Goal: Check status: Check status

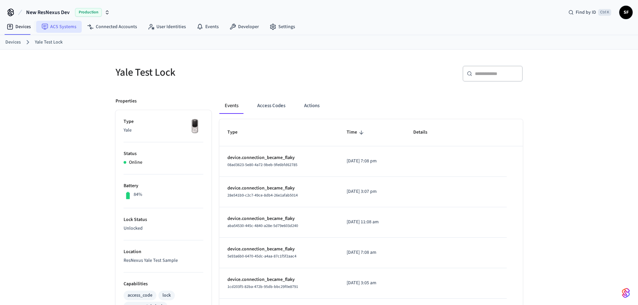
click at [66, 27] on link "ACS Systems" at bounding box center [59, 27] width 46 height 12
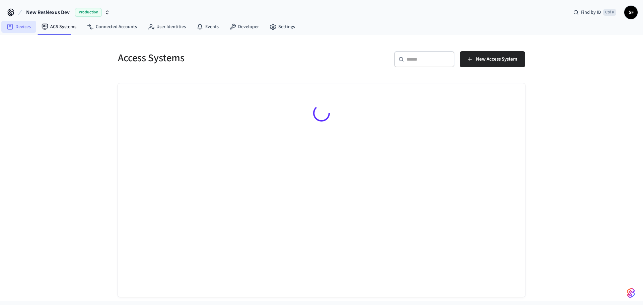
click at [15, 25] on link "Devices" at bounding box center [18, 27] width 35 height 12
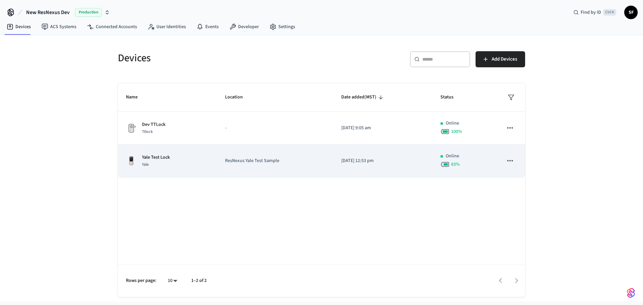
click at [173, 155] on div "Yale Test Lock Yale" at bounding box center [167, 161] width 83 height 14
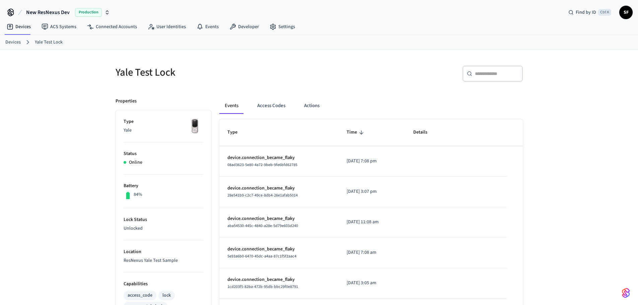
click at [244, 111] on div "Events Access Codes Actions" at bounding box center [370, 106] width 303 height 16
click at [308, 103] on button "Actions" at bounding box center [312, 106] width 26 height 16
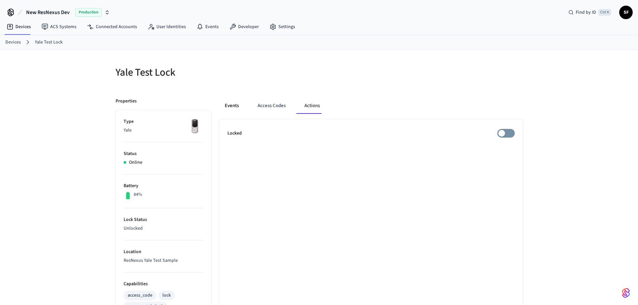
click at [240, 103] on button "Events" at bounding box center [231, 106] width 25 height 16
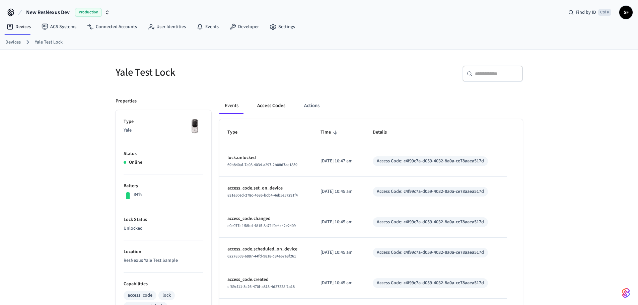
click at [270, 100] on button "Access Codes" at bounding box center [271, 106] width 39 height 16
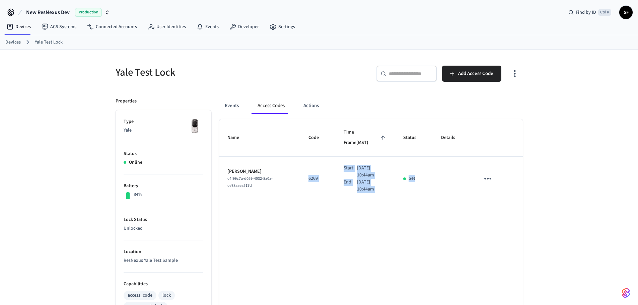
drag, startPoint x: 294, startPoint y: 162, endPoint x: 575, endPoint y: 169, distance: 280.7
click at [475, 178] on tr "John Doe c4f99c7a-d059-4032-8a0a-ce78aaea517d 6269 Start: Aug 11th 2025 10:44am…" at bounding box center [370, 179] width 303 height 45
click at [443, 173] on td "sticky table" at bounding box center [452, 179] width 39 height 45
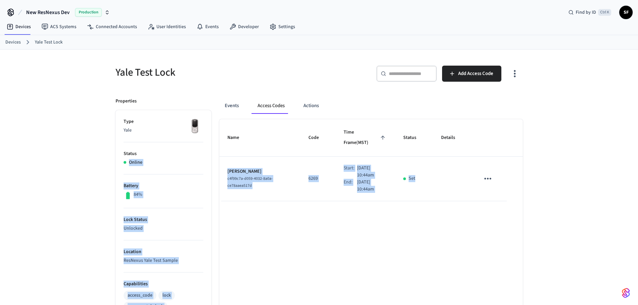
drag, startPoint x: 448, startPoint y: 171, endPoint x: 127, endPoint y: 141, distance: 322.2
click at [154, 141] on div "Properties Type Yale Status Online Battery 84% Lock Status Unlocked Location Re…" at bounding box center [314, 293] width 415 height 407
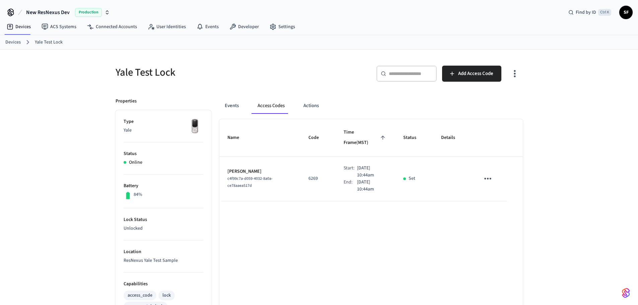
click at [470, 265] on div "Name Code Time Frame (MST) Status Details John Doe c4f99c7a-d059-4032-8a0a-ce78…" at bounding box center [370, 307] width 303 height 377
click at [304, 111] on button "Actions" at bounding box center [311, 106] width 26 height 16
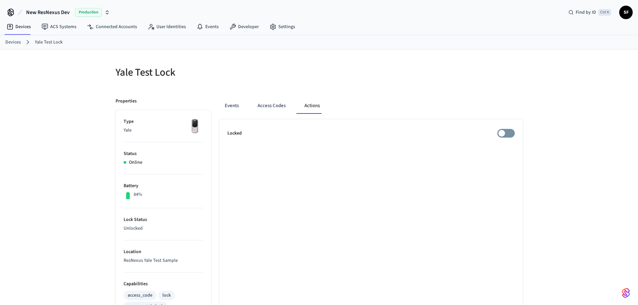
click at [612, 108] on div "Yale Test Lock Properties Type Yale Status Online Battery 84% Lock Status Unloc…" at bounding box center [319, 273] width 638 height 447
click at [229, 102] on button "Events" at bounding box center [231, 106] width 25 height 16
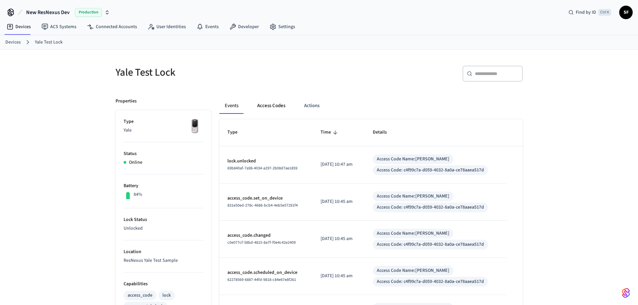
click at [276, 110] on button "Access Codes" at bounding box center [271, 106] width 39 height 16
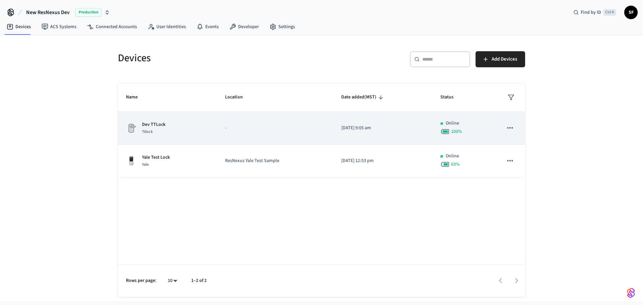
click at [185, 139] on td "Dev TTLock Ttlock" at bounding box center [167, 128] width 99 height 33
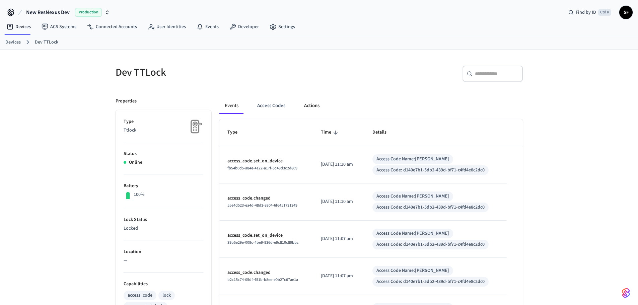
click at [304, 103] on button "Actions" at bounding box center [312, 106] width 26 height 16
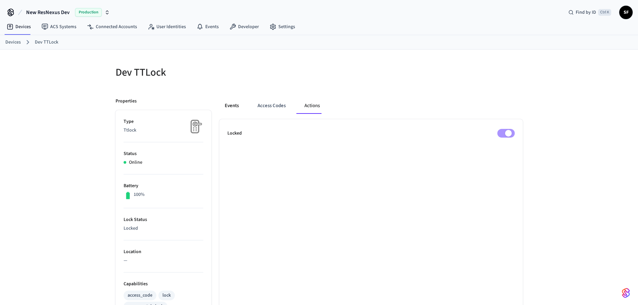
click at [229, 100] on button "Events" at bounding box center [231, 106] width 25 height 16
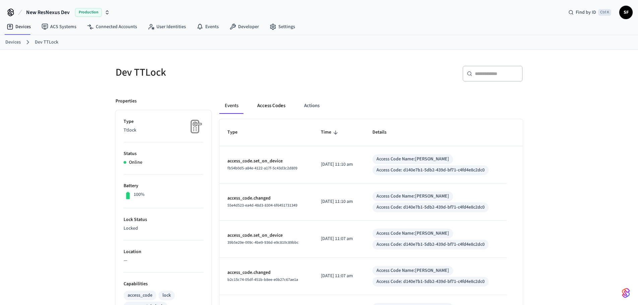
click at [261, 107] on button "Access Codes" at bounding box center [271, 106] width 39 height 16
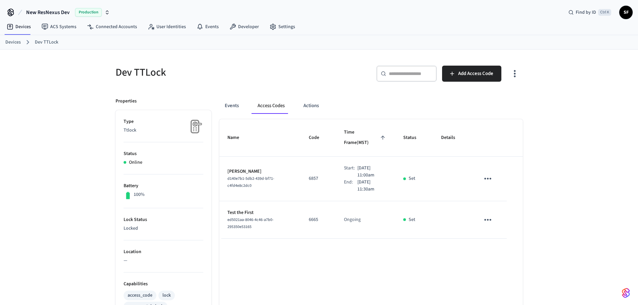
drag, startPoint x: 297, startPoint y: 161, endPoint x: 588, endPoint y: 172, distance: 291.8
click at [482, 170] on tr "Jane Doe d140e7b1-5db2-439d-bf71-c4fd4e8c2dc0 6857 Start: Aug 11th 2025 11:00am…" at bounding box center [370, 179] width 303 height 45
click at [355, 205] on td "Ongoing" at bounding box center [366, 219] width 60 height 37
drag, startPoint x: 280, startPoint y: 205, endPoint x: 556, endPoint y: 201, distance: 276.6
click at [489, 202] on tr "Test the First ed5021aa-8046-4c46-a7b0-295350e53165 6665 Ongoing Set" at bounding box center [370, 219] width 303 height 37
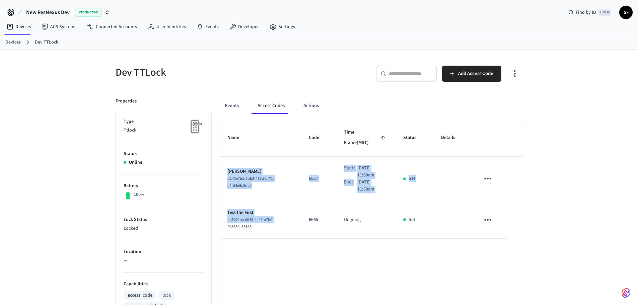
click at [395, 214] on td "Ongoing" at bounding box center [366, 219] width 60 height 37
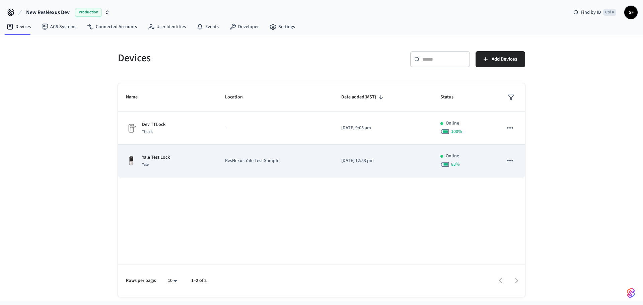
click at [199, 160] on div "Yale Test Lock Yale" at bounding box center [167, 161] width 83 height 14
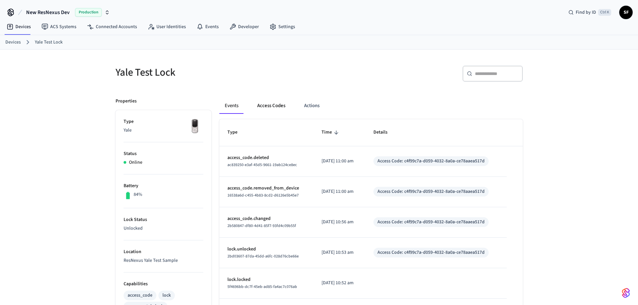
click at [272, 101] on button "Access Codes" at bounding box center [271, 106] width 39 height 16
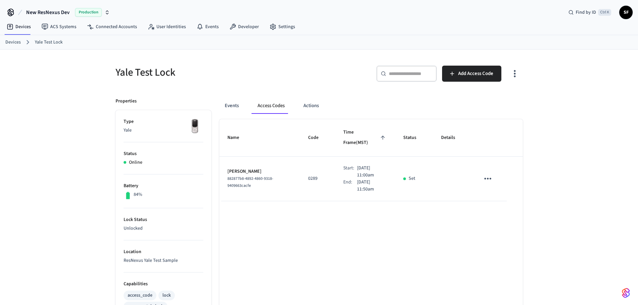
click at [274, 103] on button "Access Codes" at bounding box center [271, 106] width 38 height 16
